Goal: Task Accomplishment & Management: Complete application form

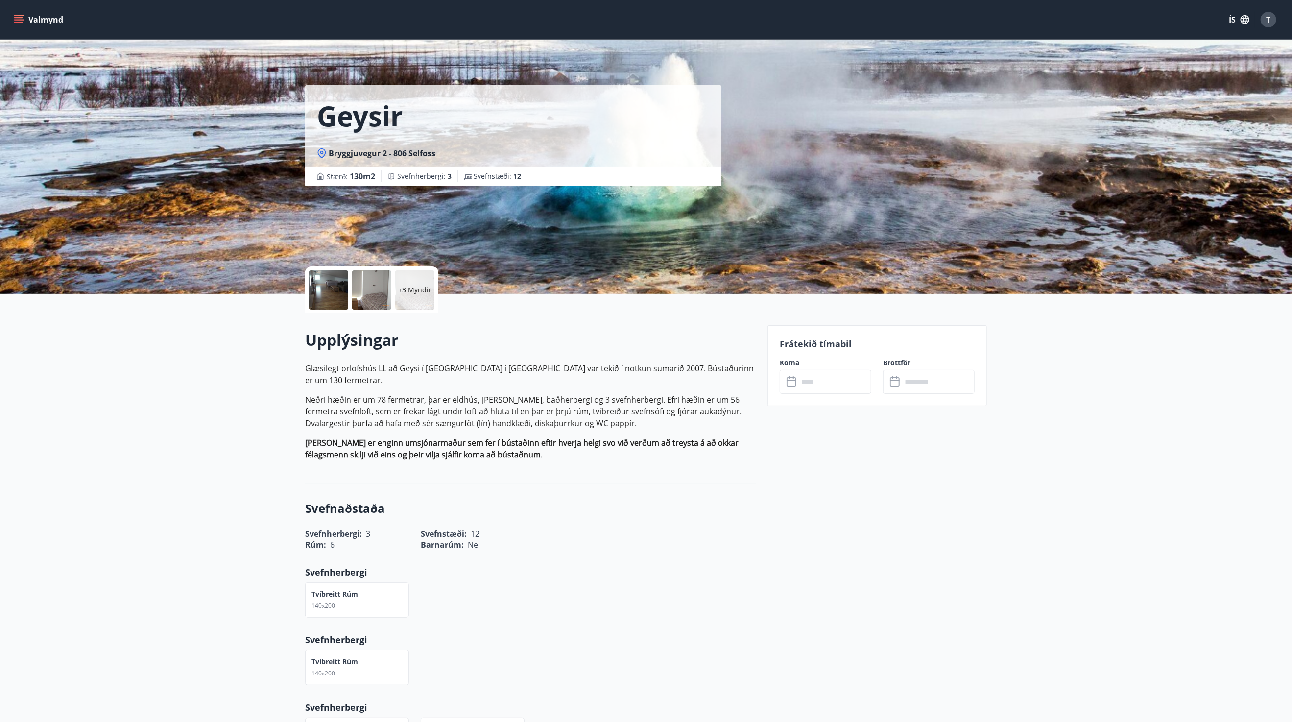
click at [20, 19] on icon "menu" at bounding box center [19, 19] width 11 height 1
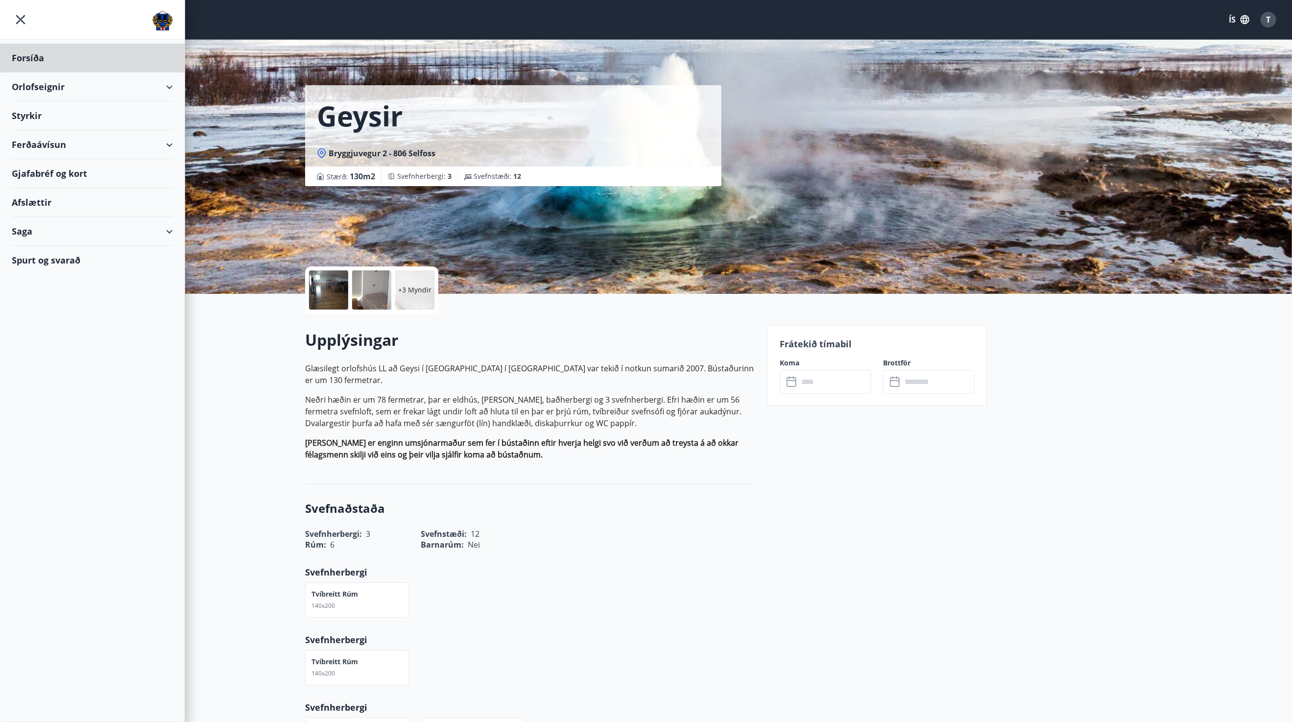
click at [30, 119] on div "Styrkir" at bounding box center [92, 115] width 161 height 29
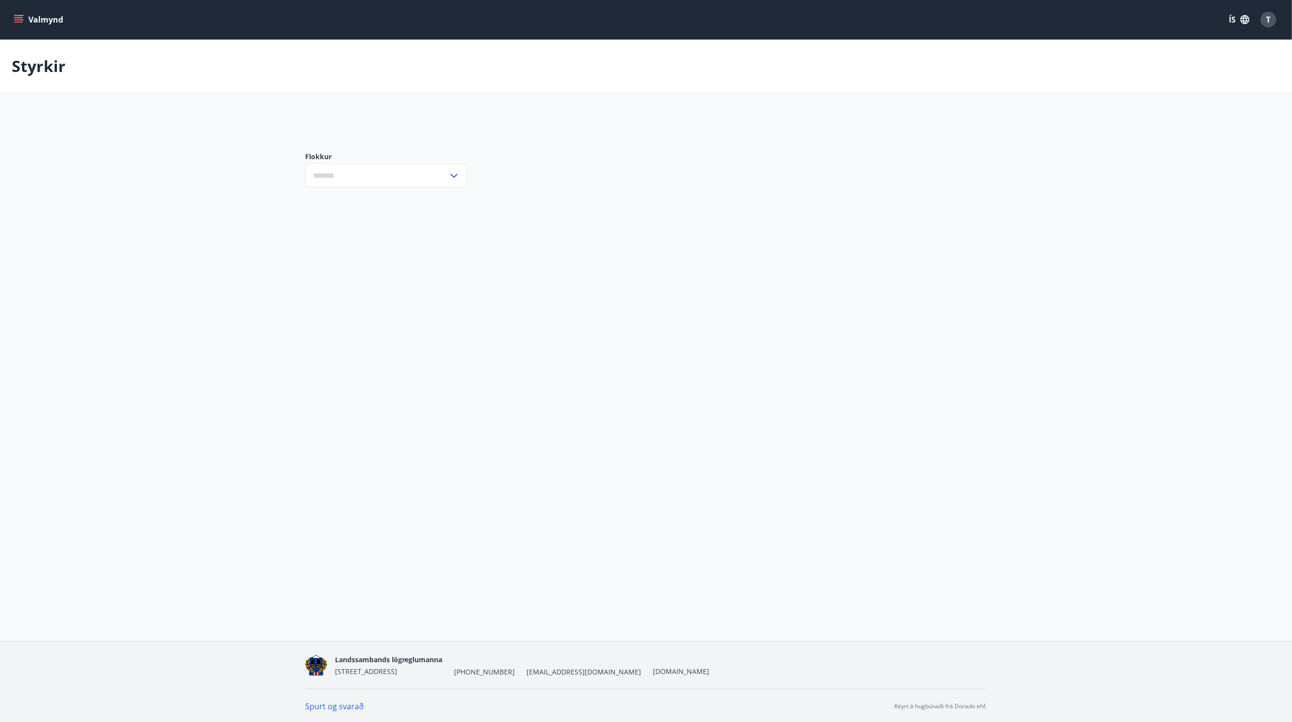
type input "***"
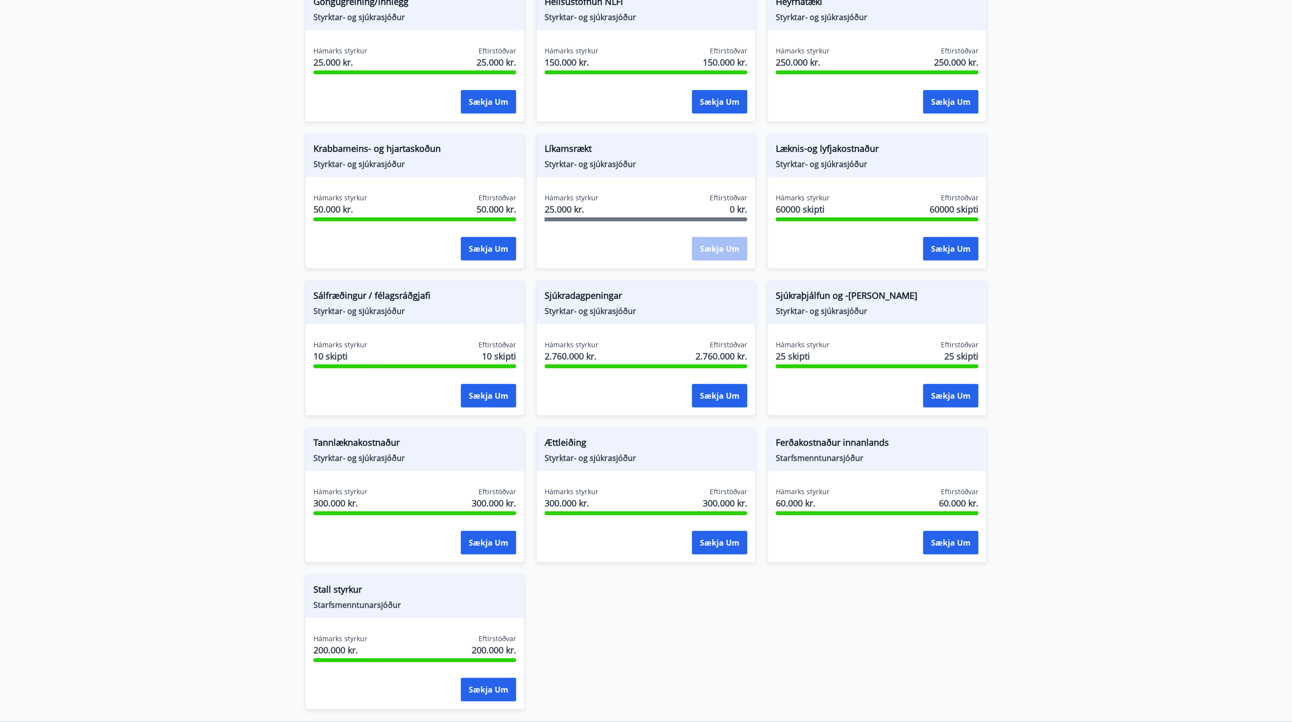
scroll to position [539, 0]
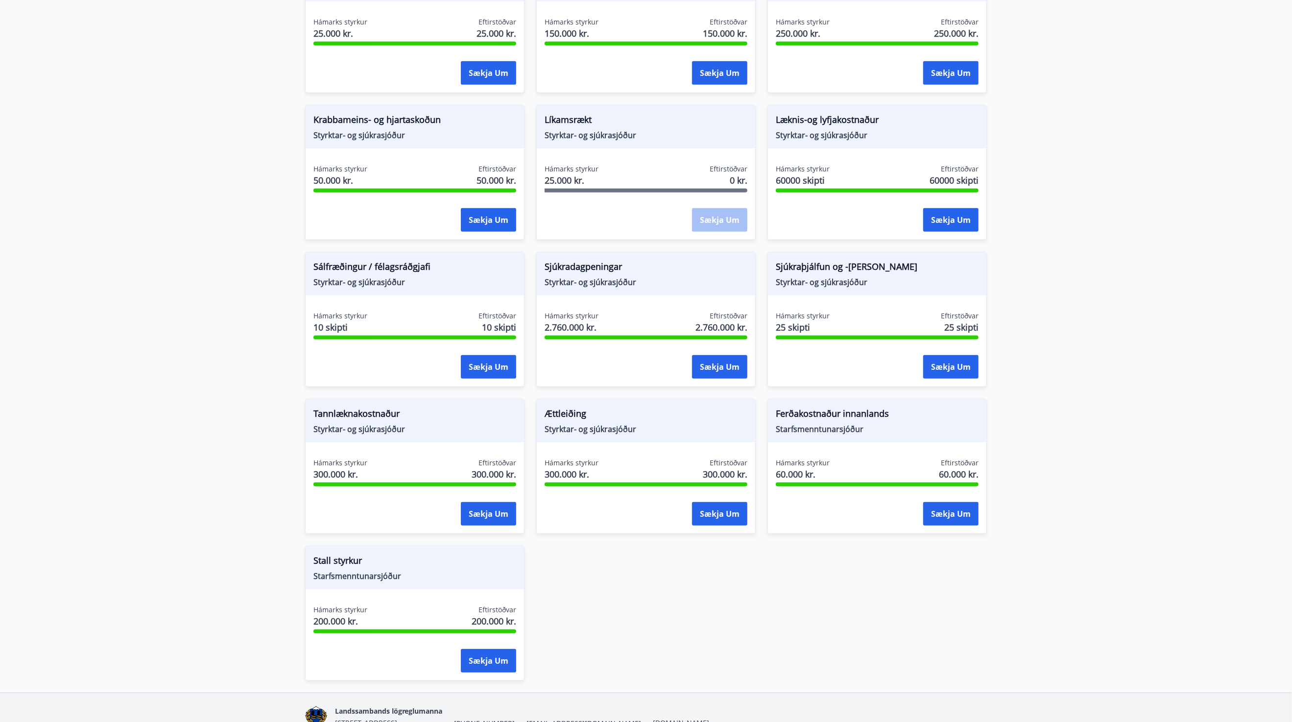
click at [815, 297] on div "Sjúkraþjálfun og -[PERSON_NAME] Styrktar- og sjúkrasjóður Hámarks styrkur 25 sk…" at bounding box center [877, 319] width 219 height 135
click at [825, 277] on span "Styrktar- og sjúkrasjóður" at bounding box center [877, 282] width 203 height 11
click at [955, 368] on button "Sækja um" at bounding box center [950, 367] width 55 height 24
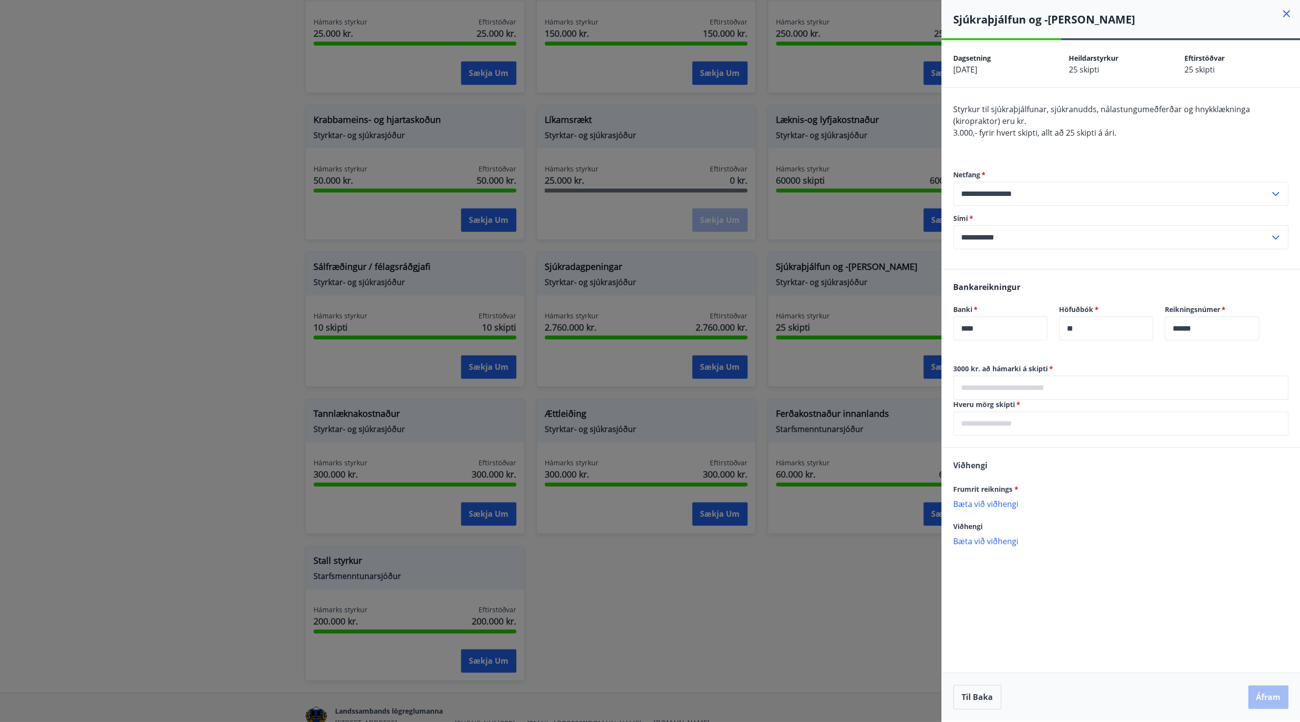
click at [136, 154] on div at bounding box center [650, 361] width 1300 height 722
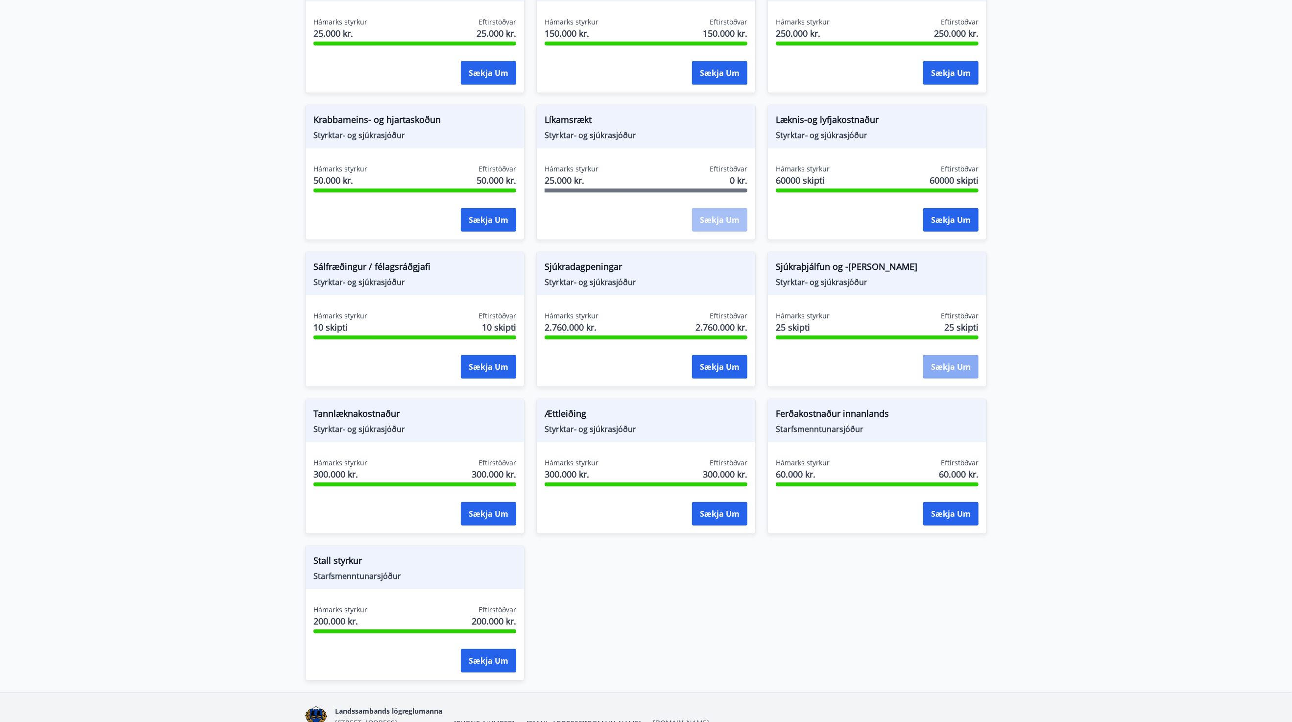
click at [945, 368] on button "Sækja um" at bounding box center [950, 367] width 55 height 24
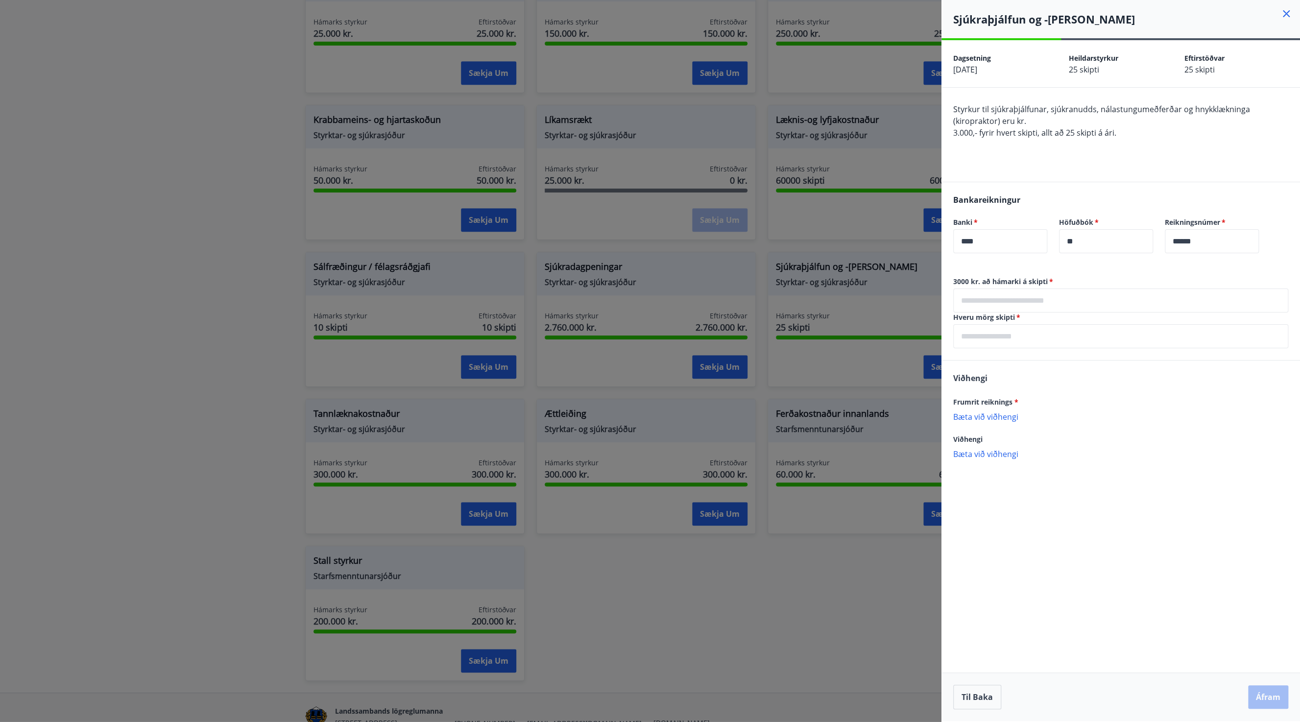
click at [823, 607] on div at bounding box center [650, 361] width 1300 height 722
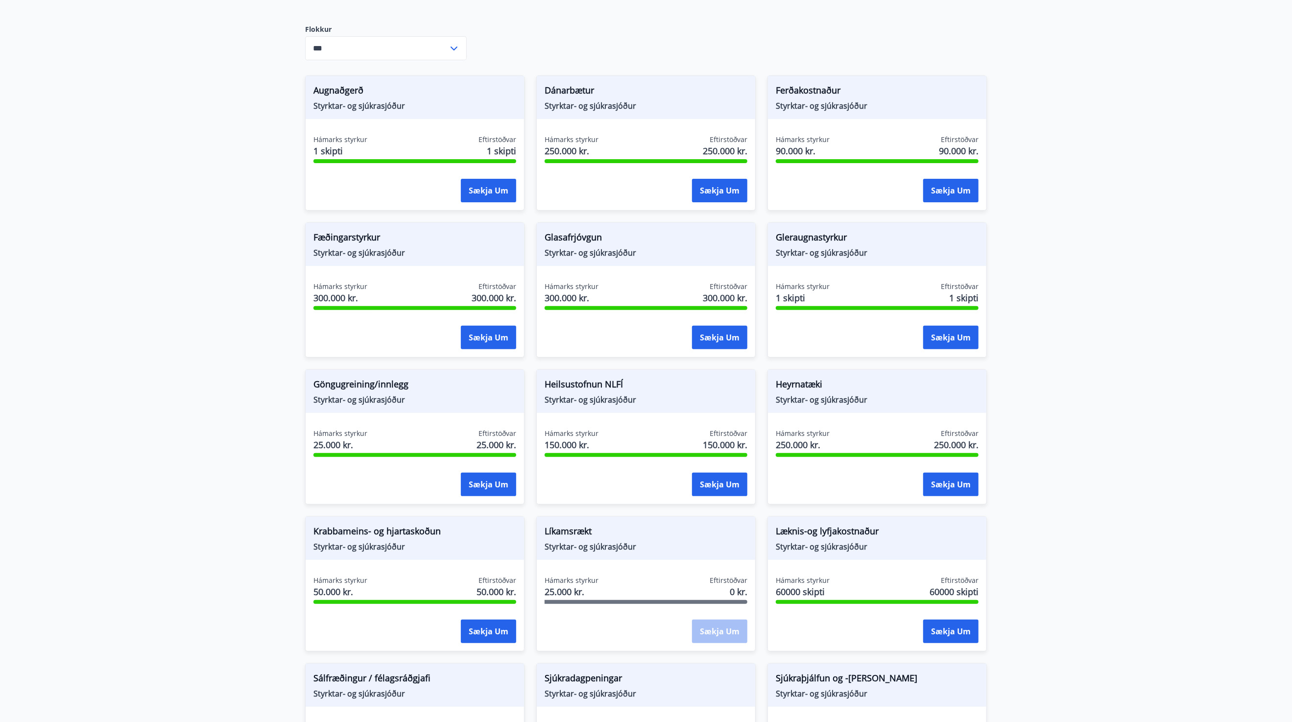
scroll to position [100, 0]
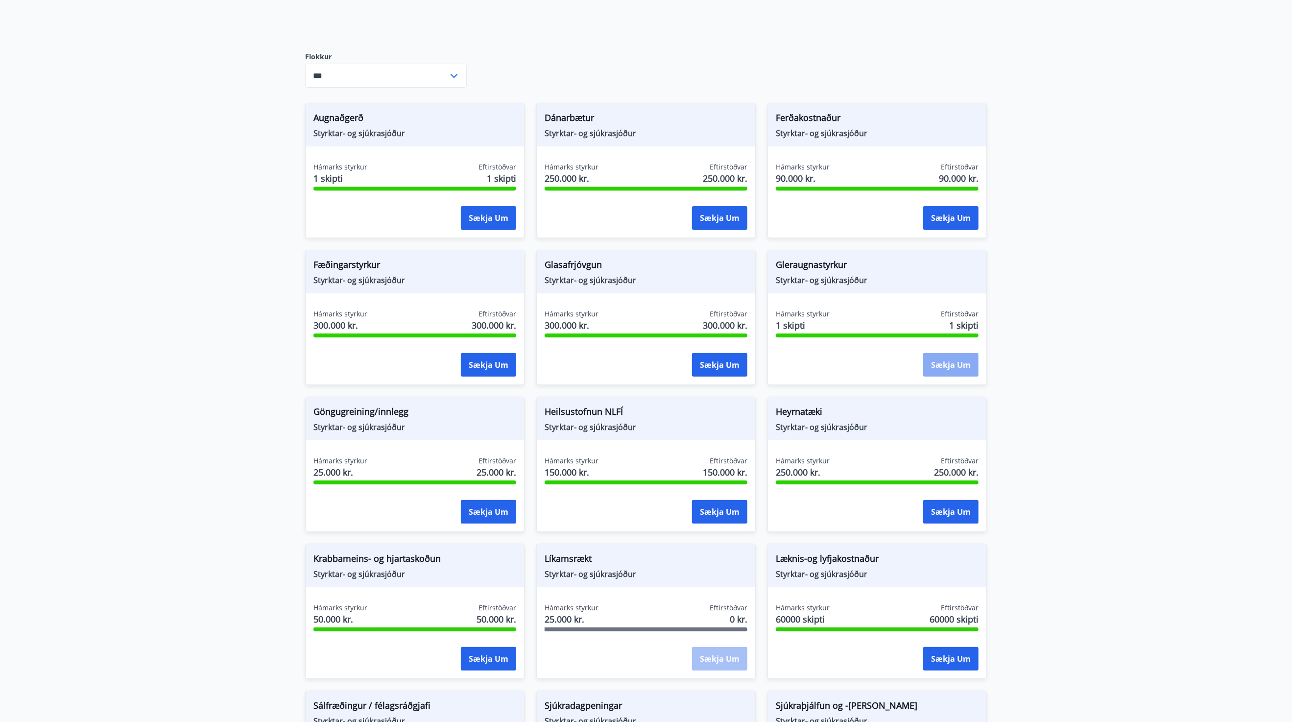
click at [968, 372] on button "Sækja um" at bounding box center [950, 365] width 55 height 24
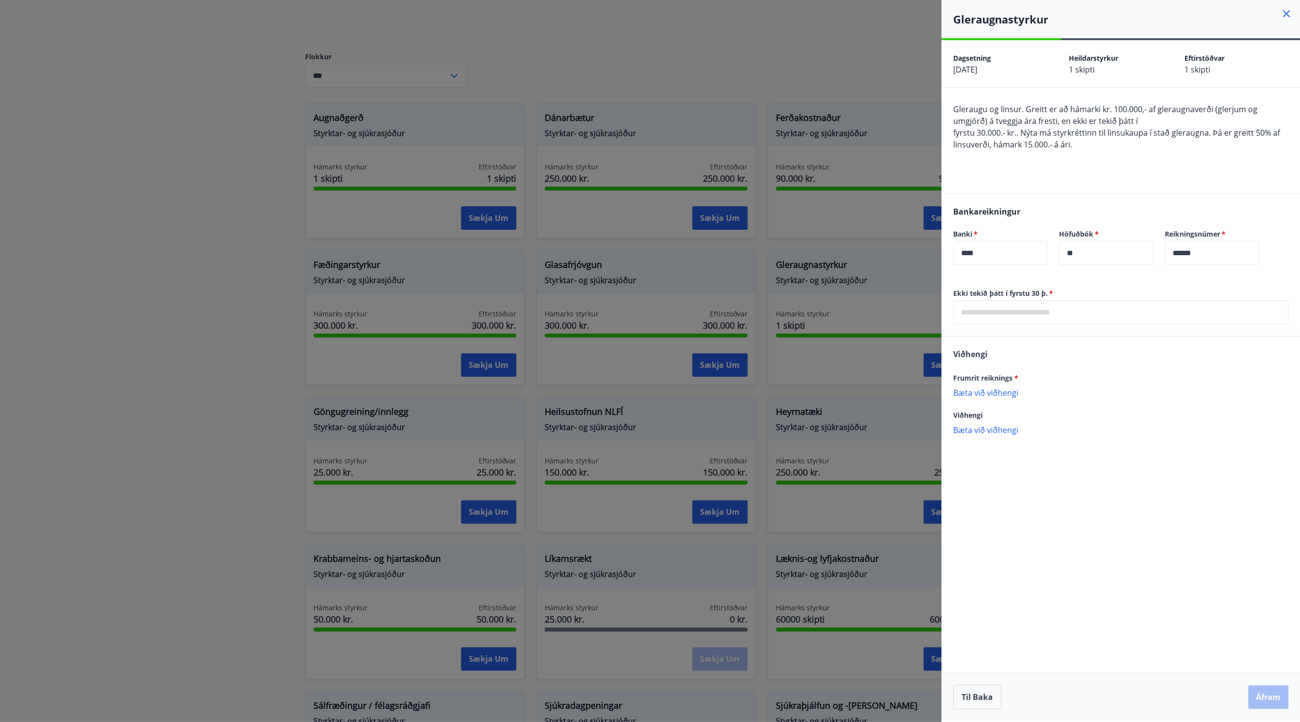
click at [879, 386] on div at bounding box center [650, 361] width 1300 height 722
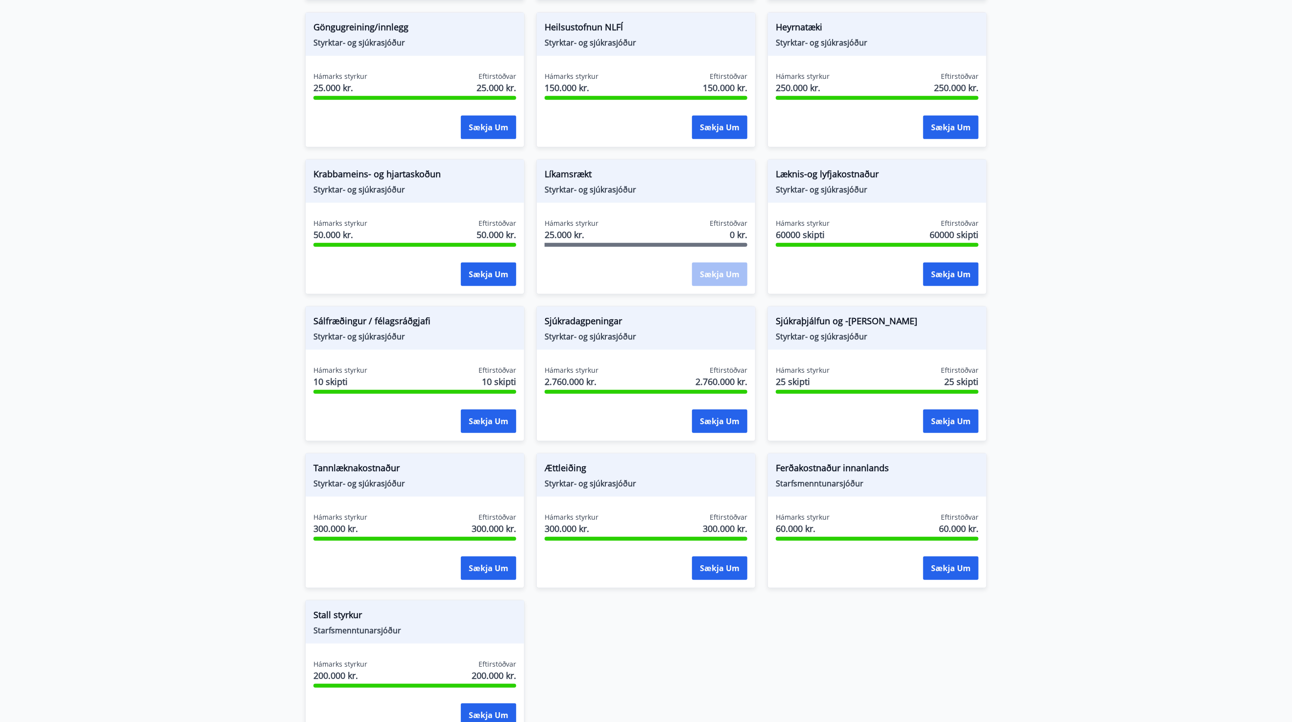
scroll to position [541, 0]
